Goal: Task Accomplishment & Management: Manage account settings

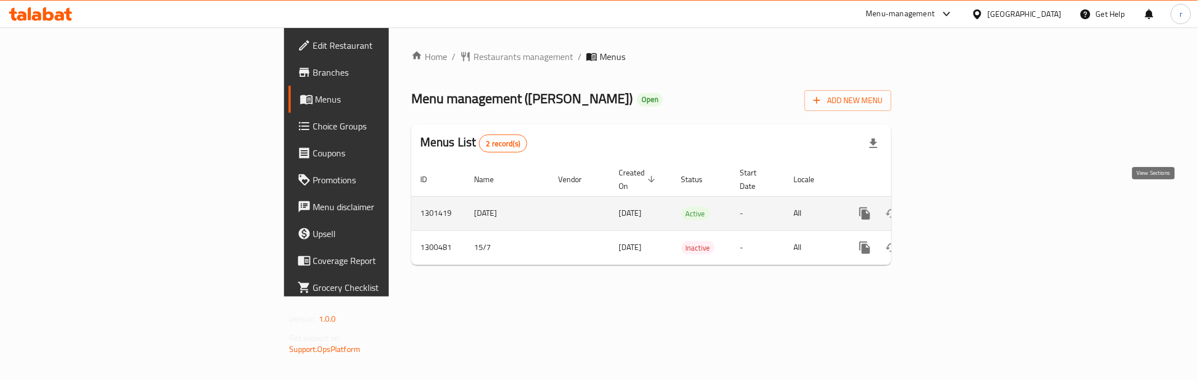
click at [951, 208] on icon "enhanced table" at bounding box center [946, 213] width 10 height 10
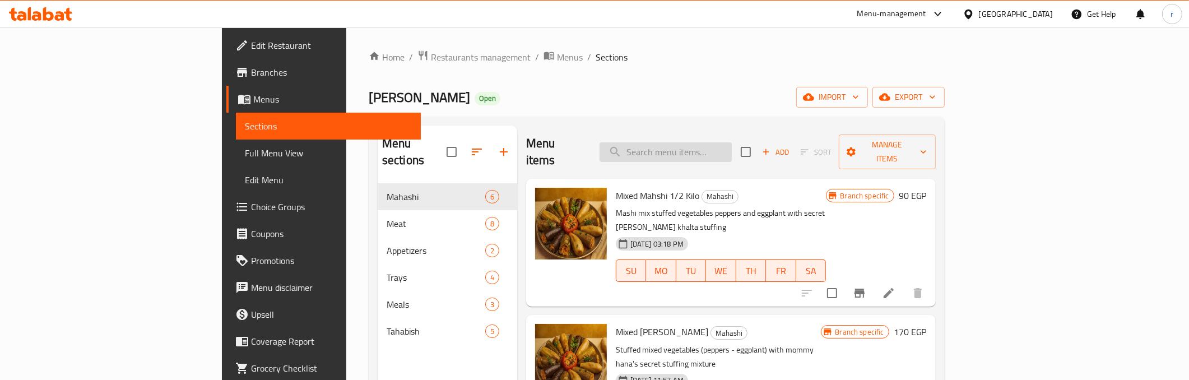
click at [720, 146] on input "search" at bounding box center [666, 152] width 132 height 20
paste input "فراخ بانية 1/2 كيلو"
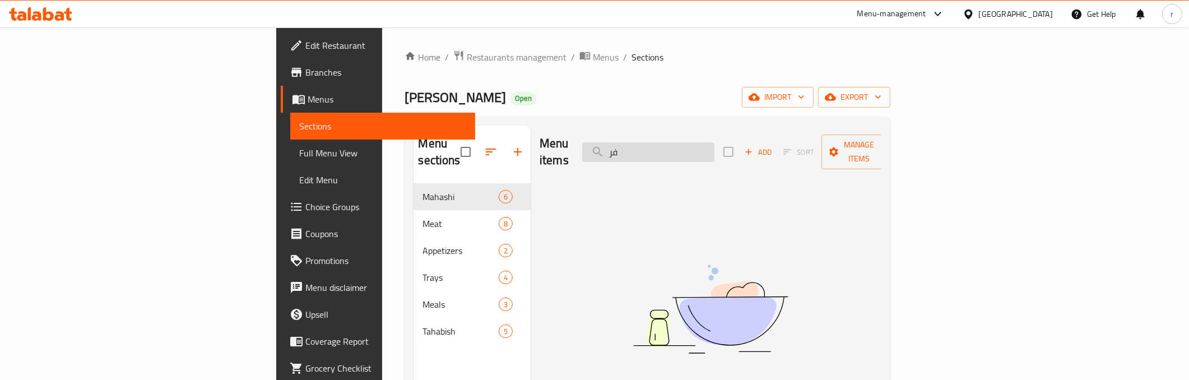
type input "ف"
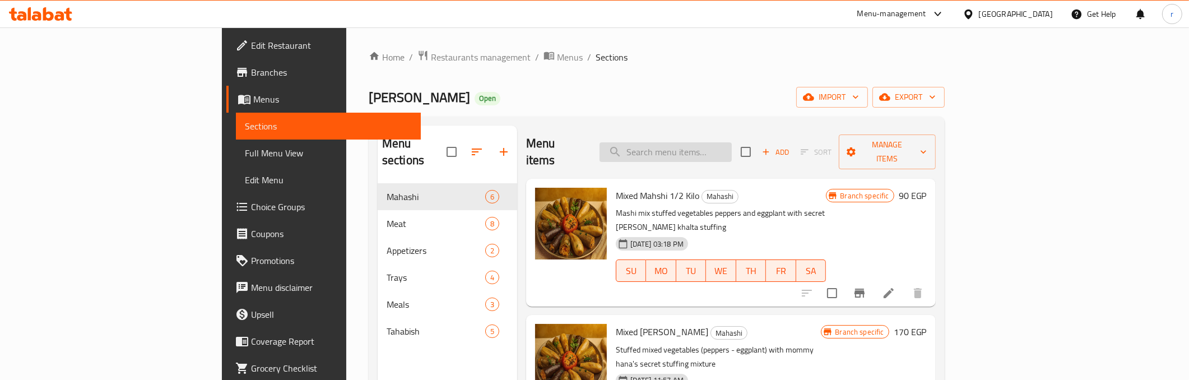
click at [732, 142] on input "search" at bounding box center [666, 152] width 132 height 20
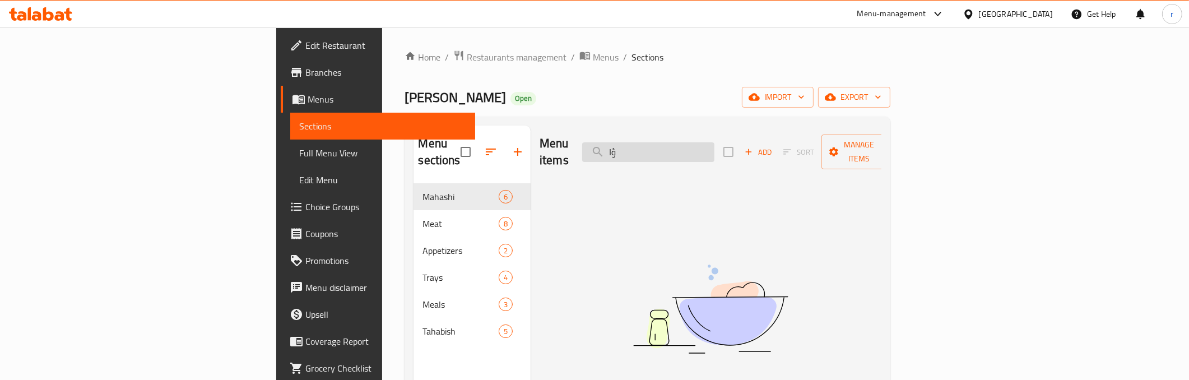
type input "ؤ"
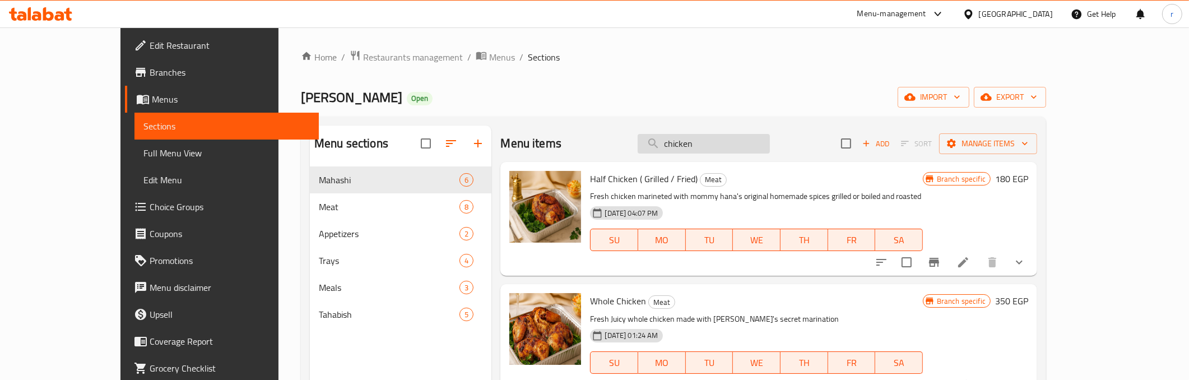
click at [705, 144] on input "chicken" at bounding box center [704, 144] width 132 height 20
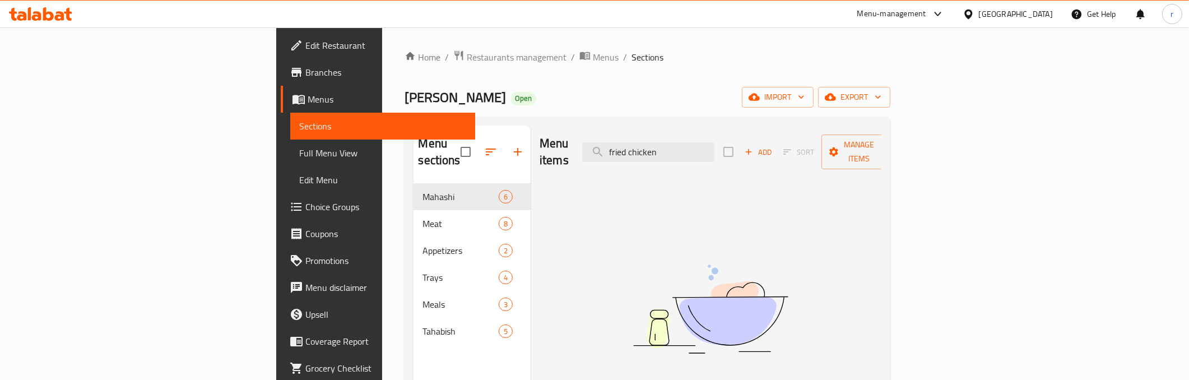
drag, startPoint x: 758, startPoint y: 140, endPoint x: 675, endPoint y: 140, distance: 82.9
click at [675, 140] on div "Menu items fried chicken Add Sort Manage items" at bounding box center [711, 152] width 342 height 53
paste input "Fried Chicken Pane 1/2 Kilo"
drag, startPoint x: 724, startPoint y: 145, endPoint x: 673, endPoint y: 149, distance: 51.1
click at [673, 149] on div "Menu items Fried Chicken Pane 1/2 Kilo Add Sort Manage items" at bounding box center [711, 152] width 342 height 53
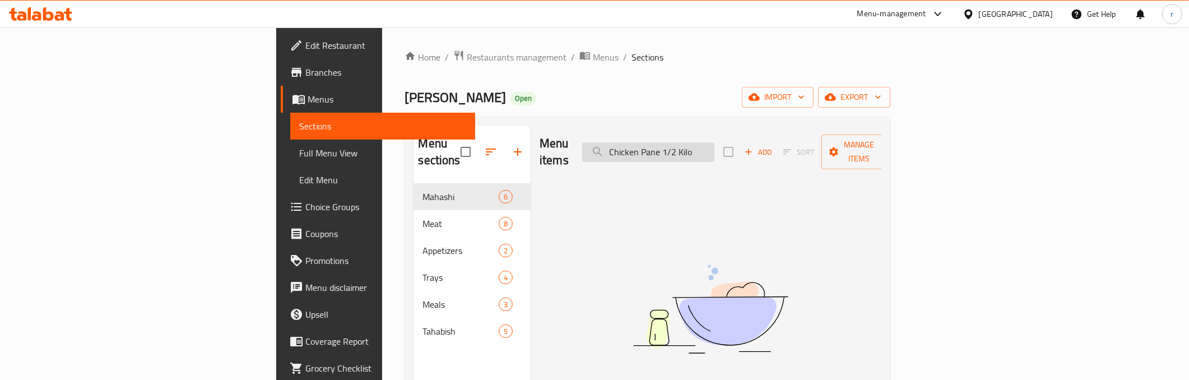
click at [710, 143] on input "Chicken Pane 1/2 Kilo" at bounding box center [648, 152] width 132 height 20
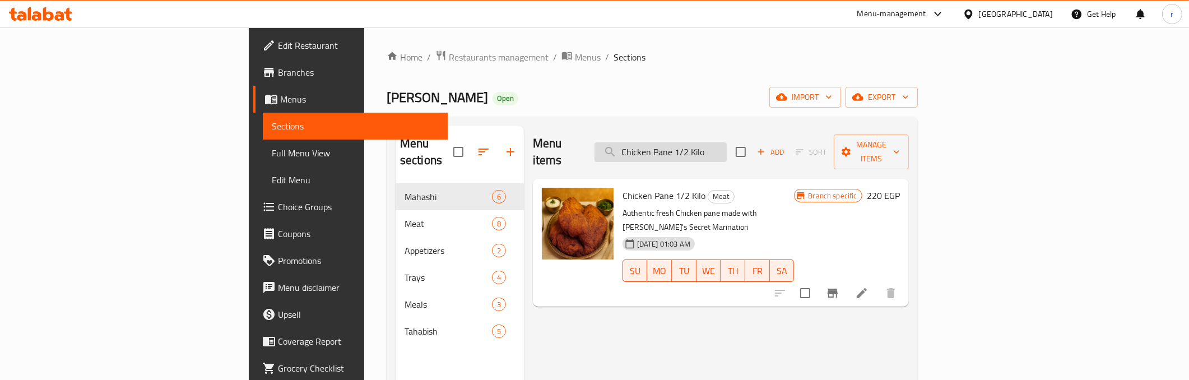
click at [727, 147] on input "Chicken Pane 1/2 Kilo" at bounding box center [661, 152] width 132 height 20
type input "Chicken Pane 1/2 Kilo"
click at [746, 312] on div "Menu items Chicken Pane 1/2 Kilo Add Sort Manage items Chicken Pane 1/2 Kilo Me…" at bounding box center [716, 316] width 385 height 380
click at [867, 288] on icon at bounding box center [862, 293] width 10 height 10
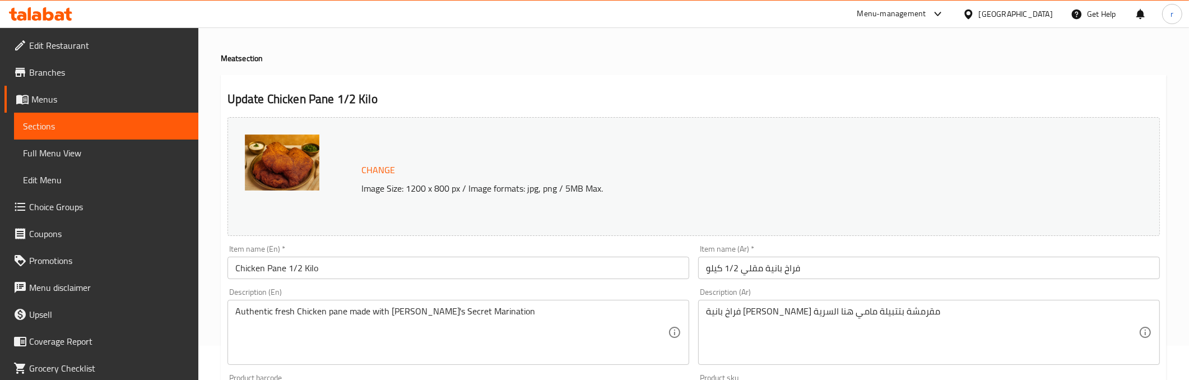
scroll to position [62, 0]
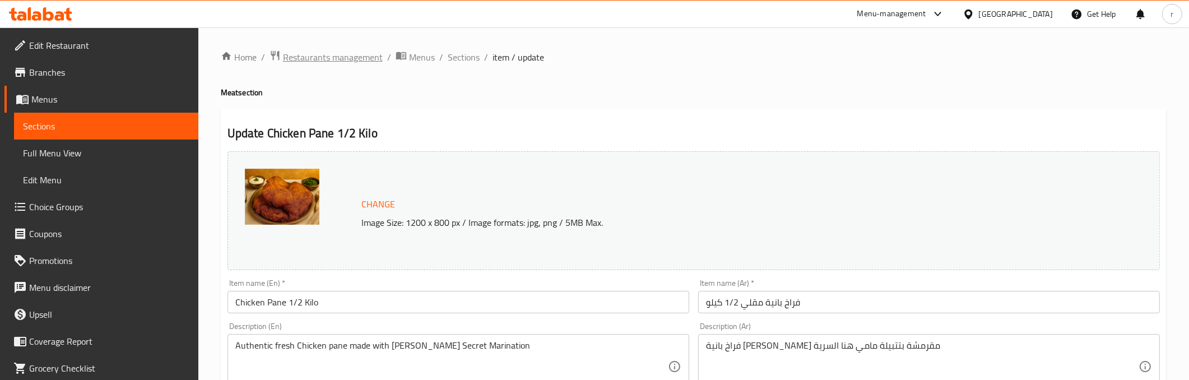
click at [327, 58] on span "Restaurants management" at bounding box center [333, 56] width 100 height 13
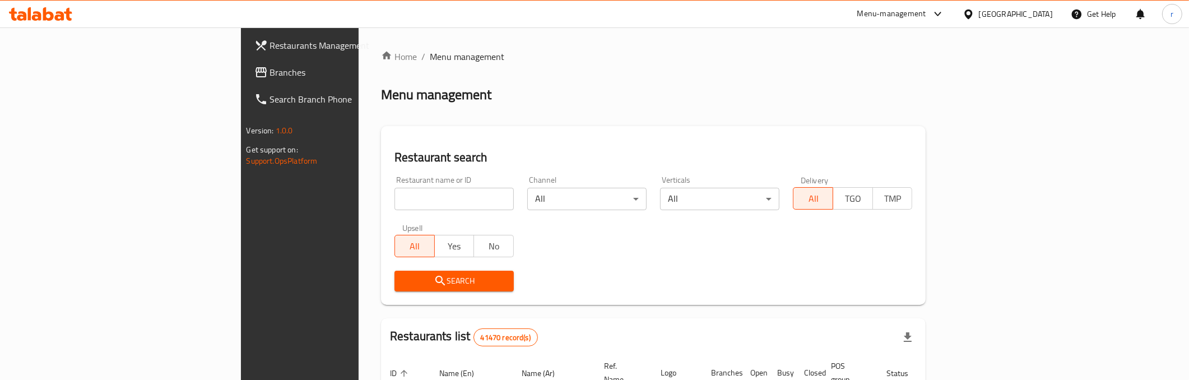
click at [270, 76] on span "Branches" at bounding box center [350, 72] width 160 height 13
